Goal: Task Accomplishment & Management: Manage account settings

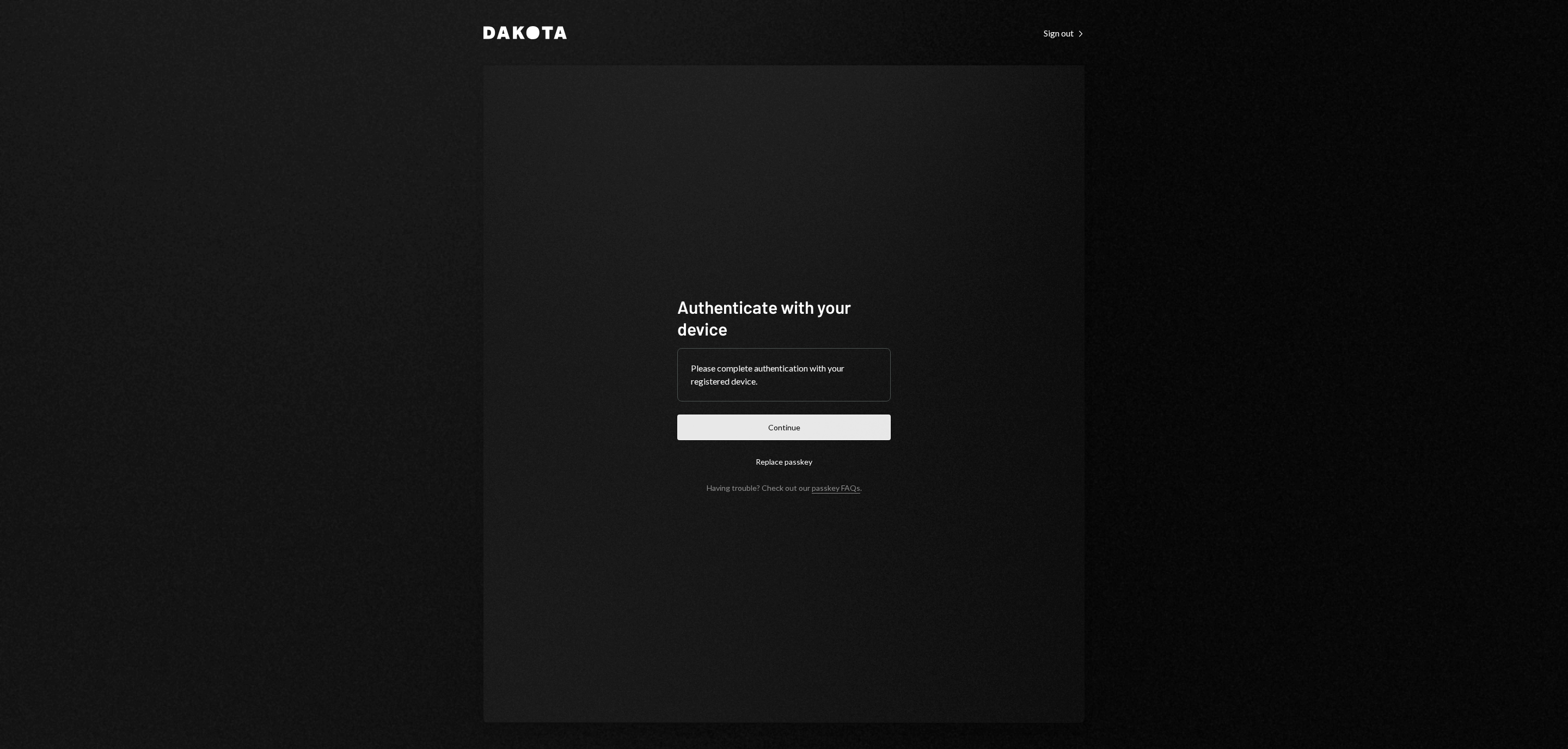
click at [852, 418] on button "Continue" at bounding box center [783, 427] width 213 height 26
click at [812, 422] on button "Continue" at bounding box center [783, 427] width 213 height 26
click at [820, 437] on button "Continue" at bounding box center [783, 427] width 213 height 26
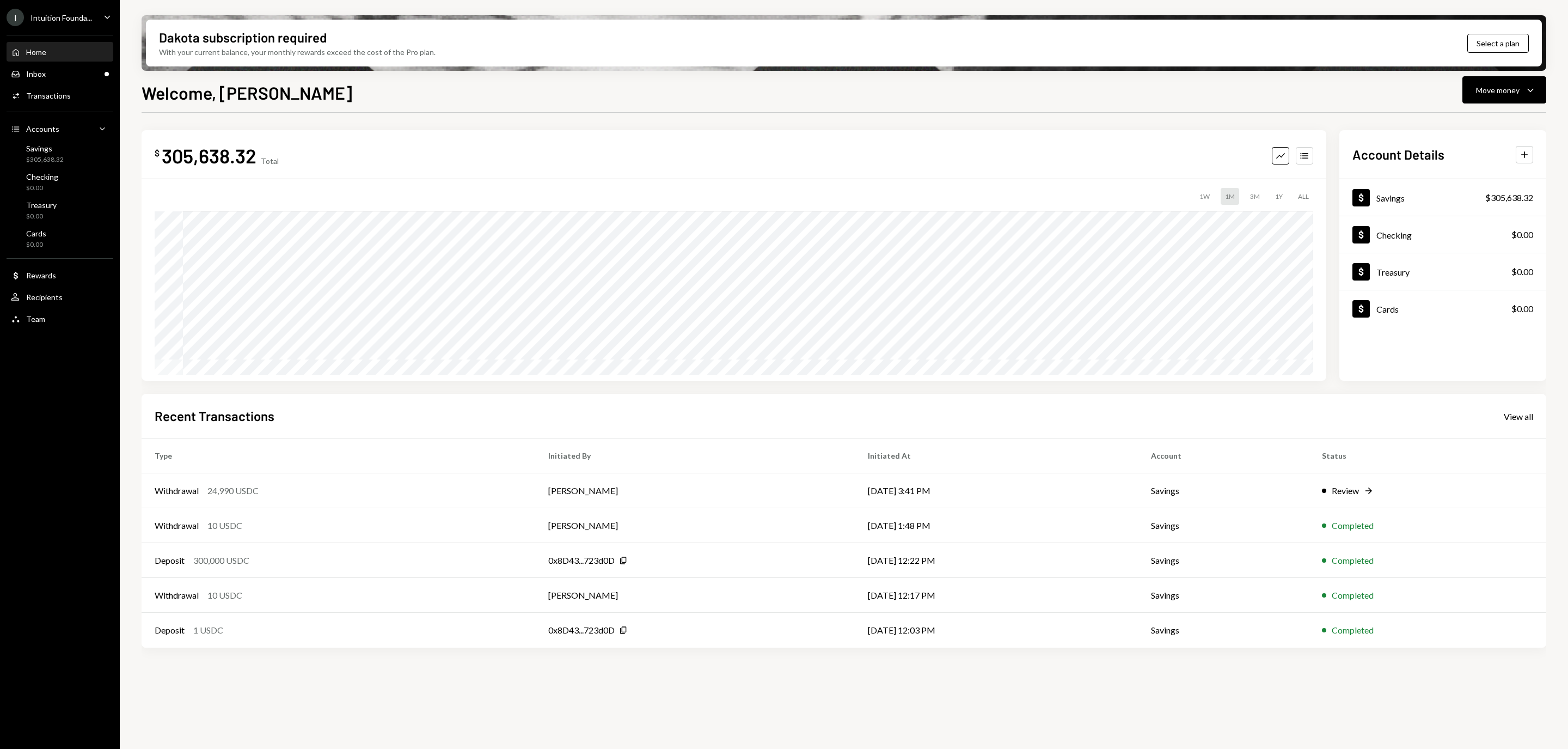
click at [57, 53] on div "Home Home" at bounding box center [60, 52] width 98 height 10
click at [54, 68] on div "Inbox Inbox" at bounding box center [60, 74] width 98 height 18
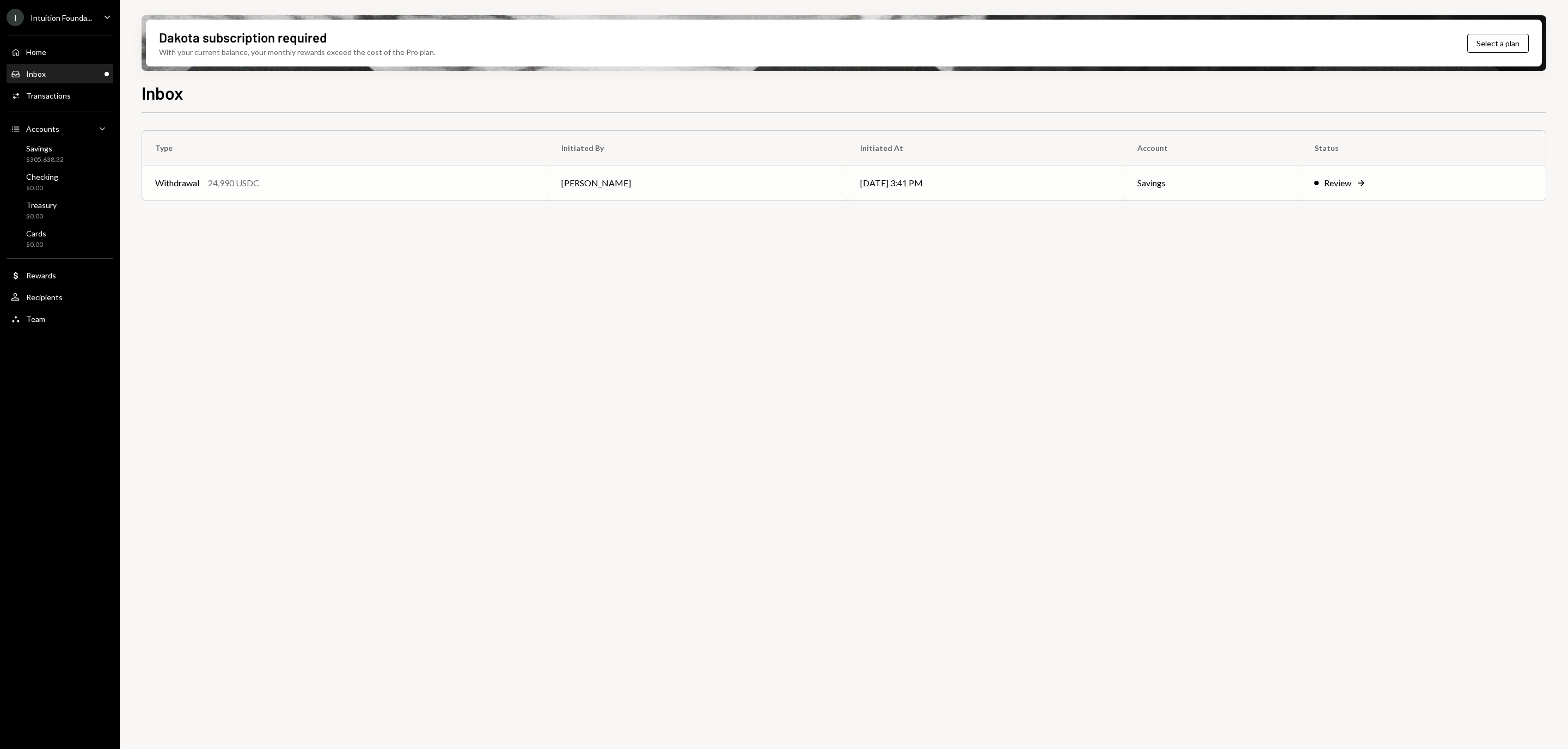
click at [1376, 196] on td "Review Right Arrow" at bounding box center [1423, 182] width 245 height 35
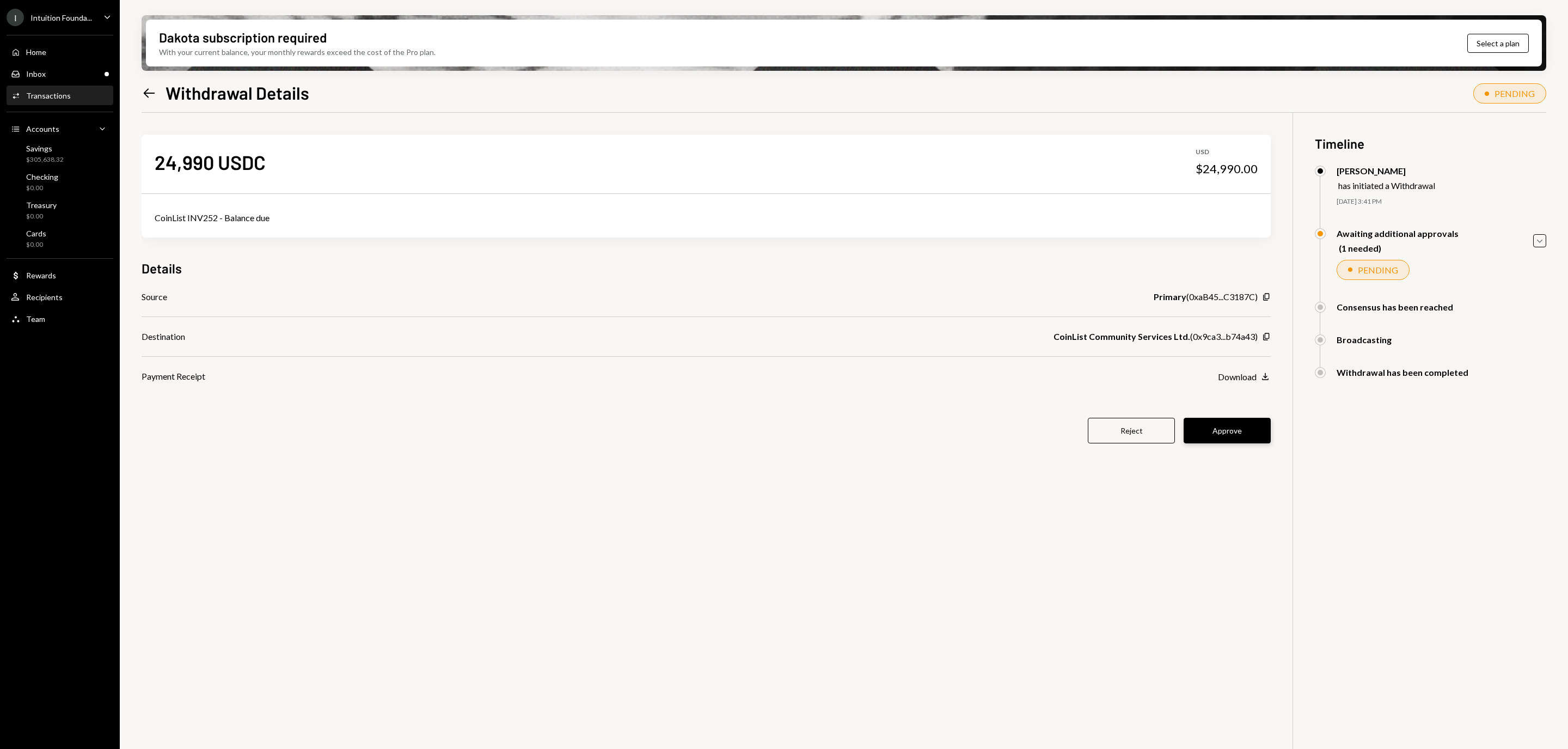
click at [1203, 432] on button "Approve" at bounding box center [1227, 430] width 87 height 26
click at [703, 471] on div "24,990 USDC USD $24,990.00 CoinList INV252 - Balance due Details Source Primary…" at bounding box center [706, 295] width 1129 height 366
click at [54, 75] on div "Inbox Inbox" at bounding box center [60, 74] width 98 height 10
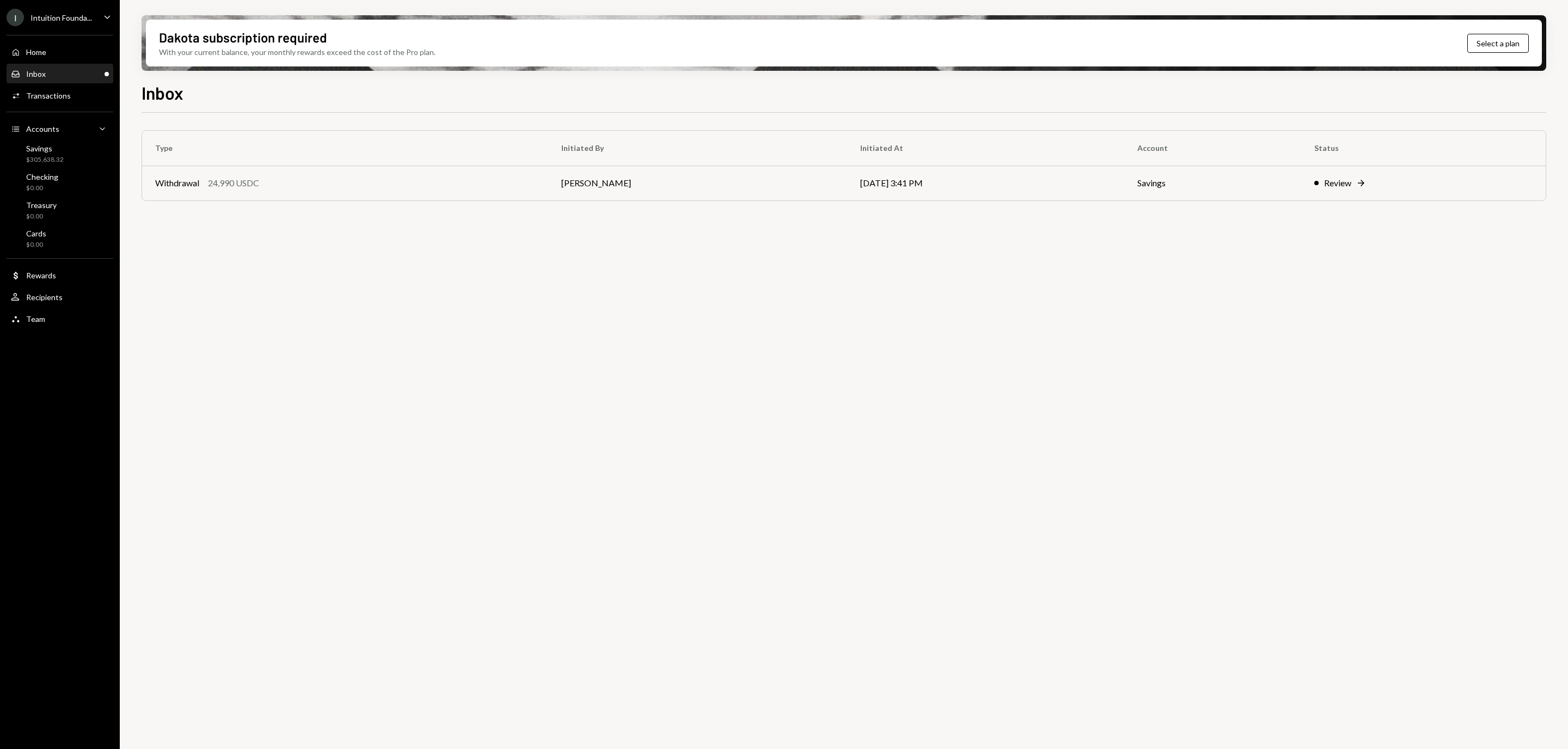
click at [1378, 202] on div "Type Initiated By Initiated At Account Status Withdrawal 24,990 USDC [PERSON_NA…" at bounding box center [844, 176] width 1405 height 93
click at [1374, 194] on td "Review Right Arrow" at bounding box center [1423, 182] width 245 height 35
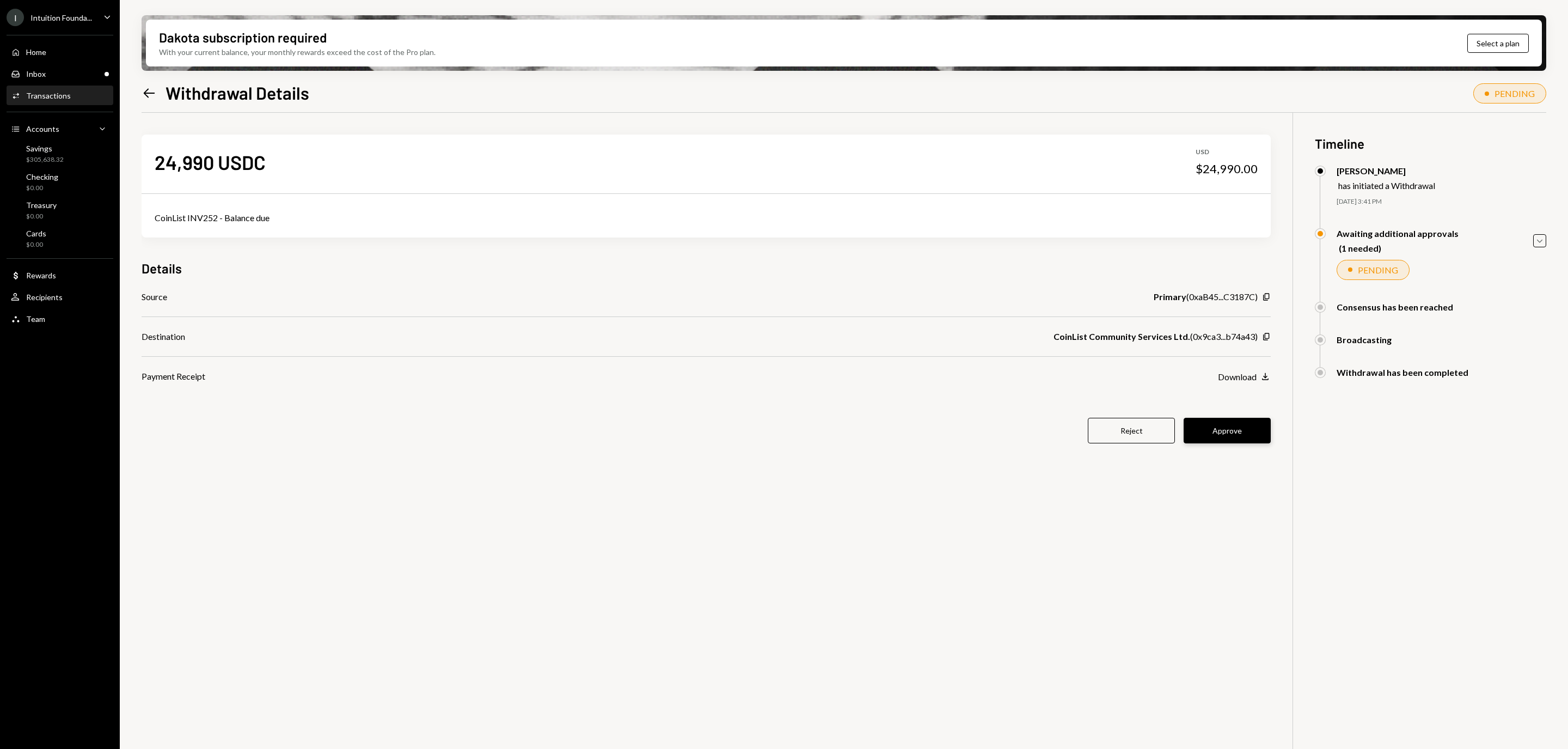
click at [1265, 427] on button "Approve" at bounding box center [1227, 430] width 87 height 26
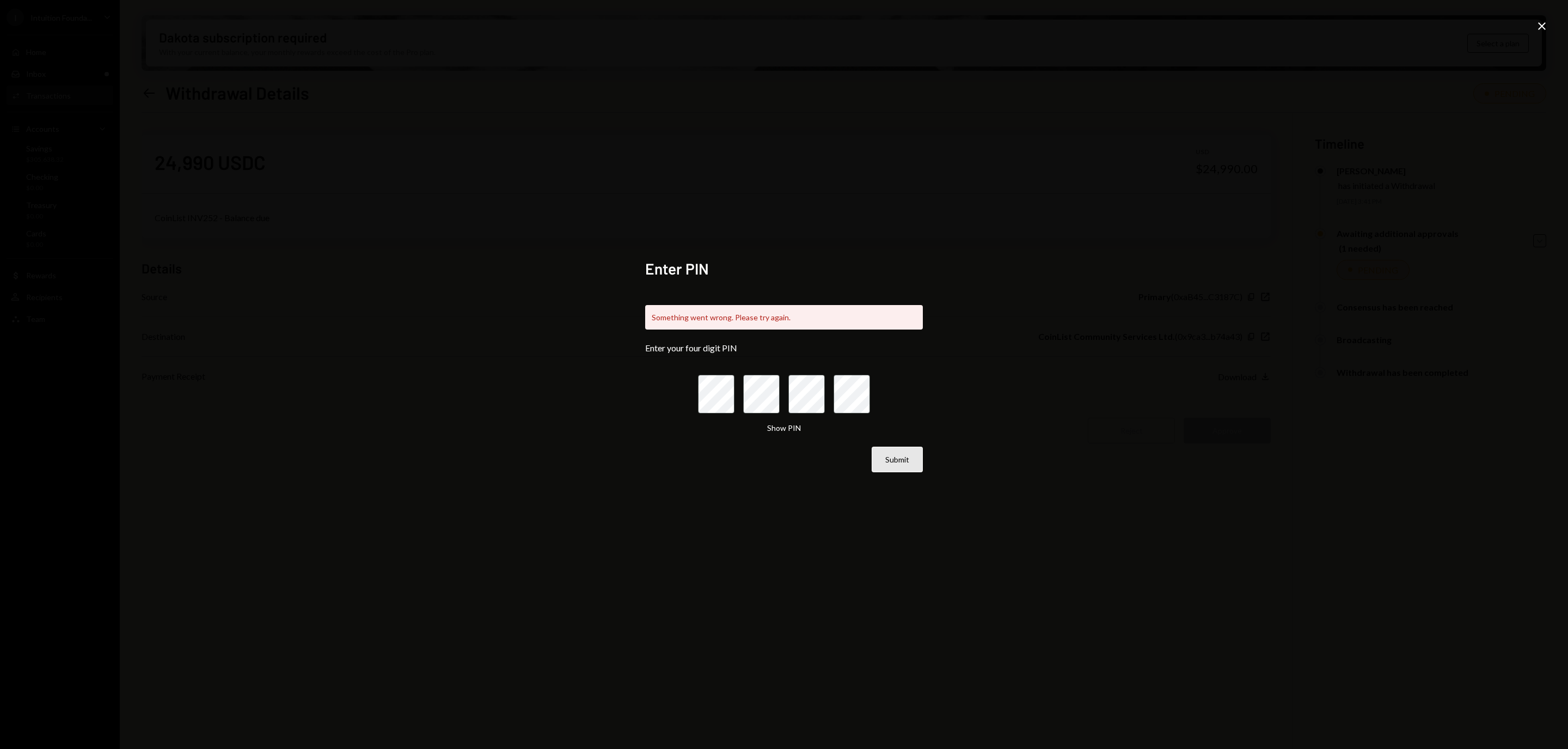
click at [915, 465] on button "Submit" at bounding box center [897, 459] width 51 height 26
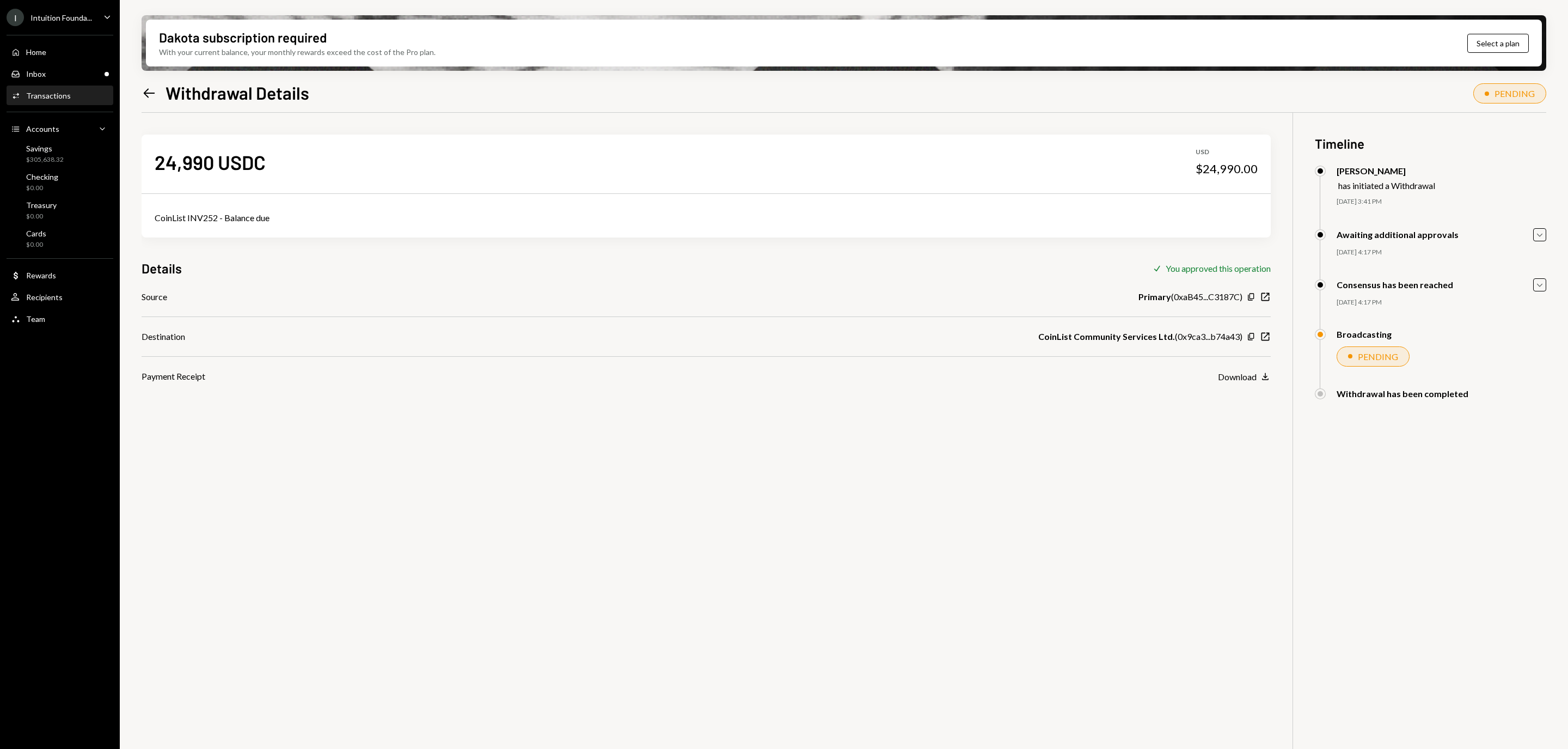
click at [1052, 486] on div "24,990 USDC USD $24,990.00 CoinList INV252 - Balance due Details Check You appr…" at bounding box center [844, 487] width 1405 height 749
click at [82, 53] on div "Home Home" at bounding box center [60, 52] width 98 height 10
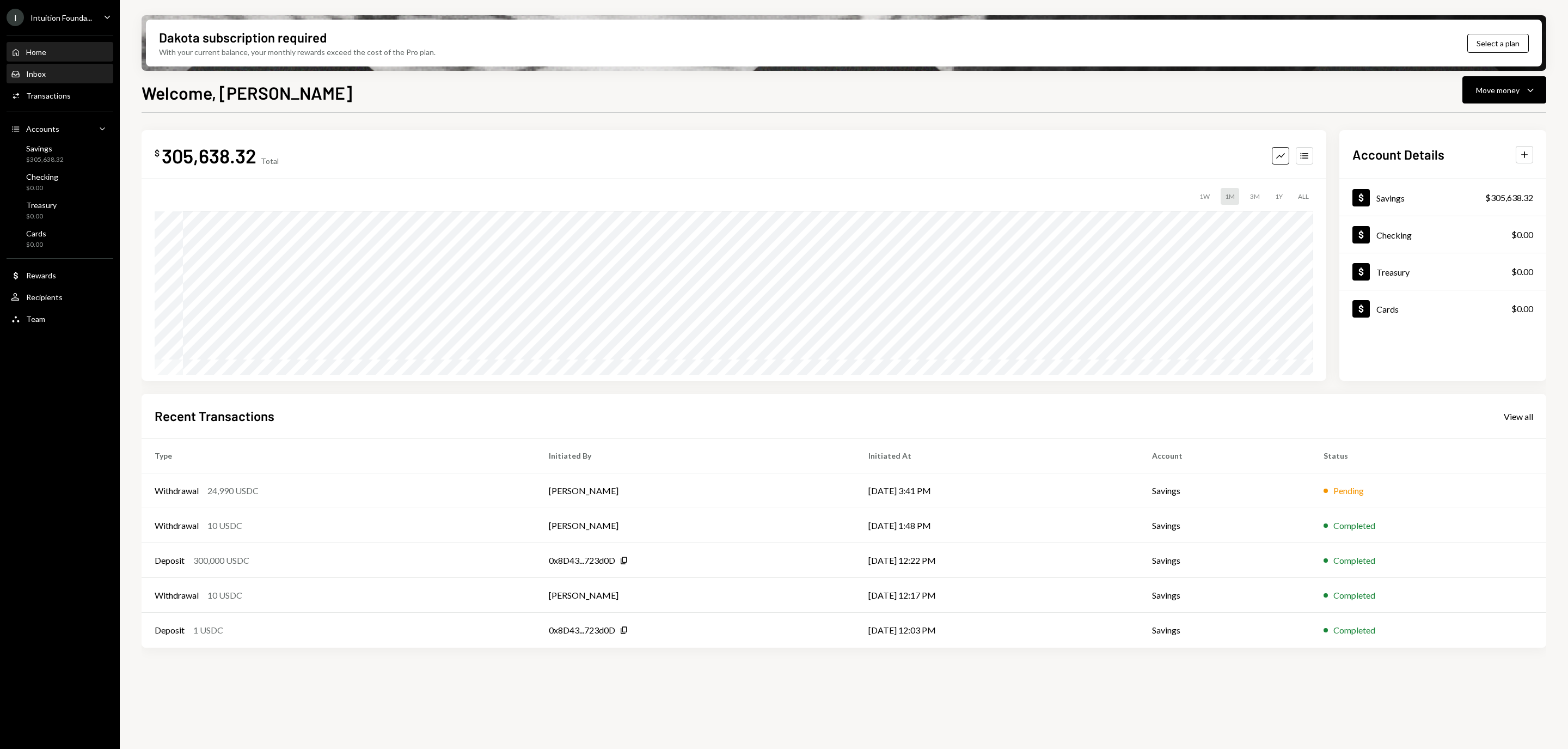
click at [51, 69] on div "Inbox Inbox" at bounding box center [60, 74] width 98 height 10
